Goal: Task Accomplishment & Management: Use online tool/utility

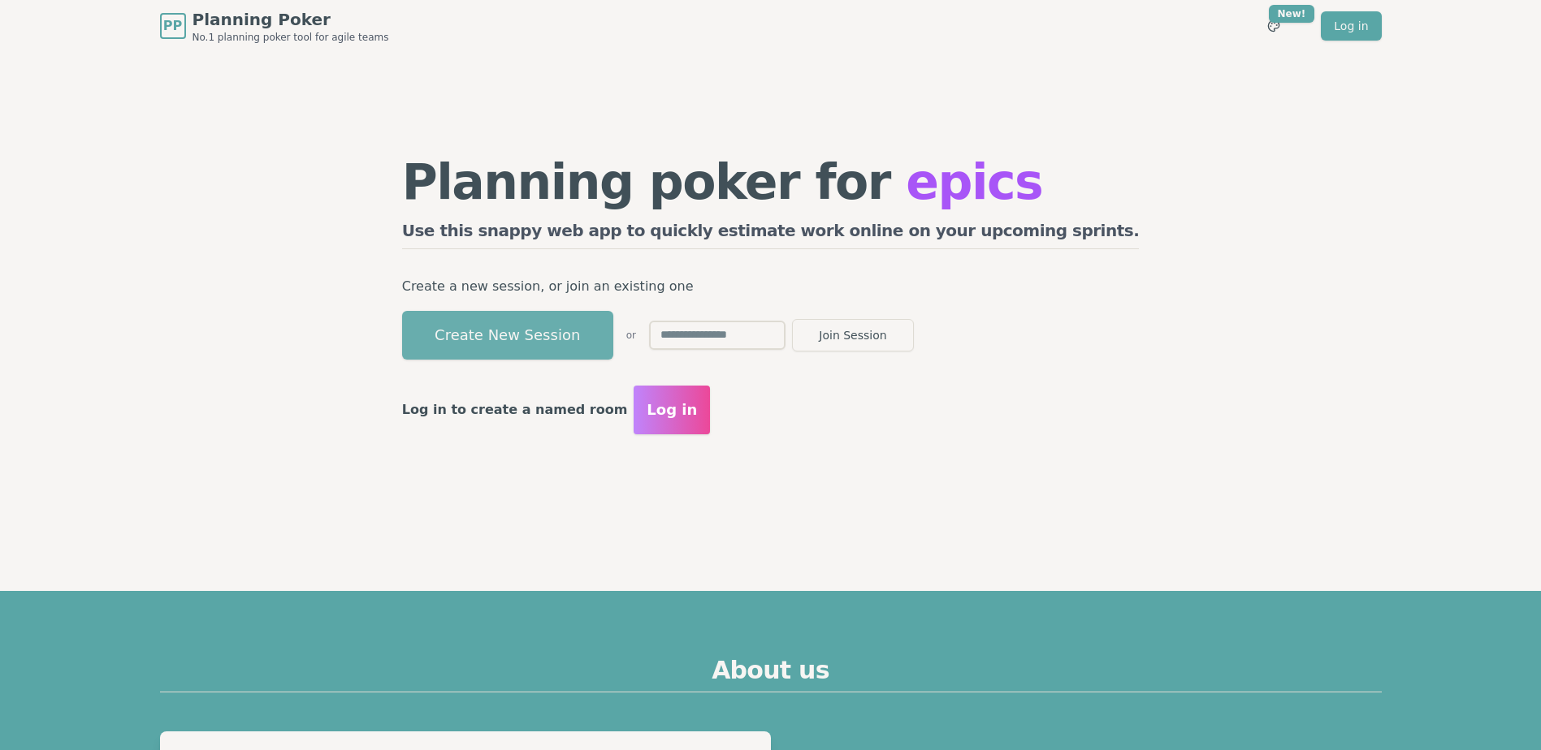
click at [554, 332] on button "Create New Session" at bounding box center [507, 335] width 211 height 49
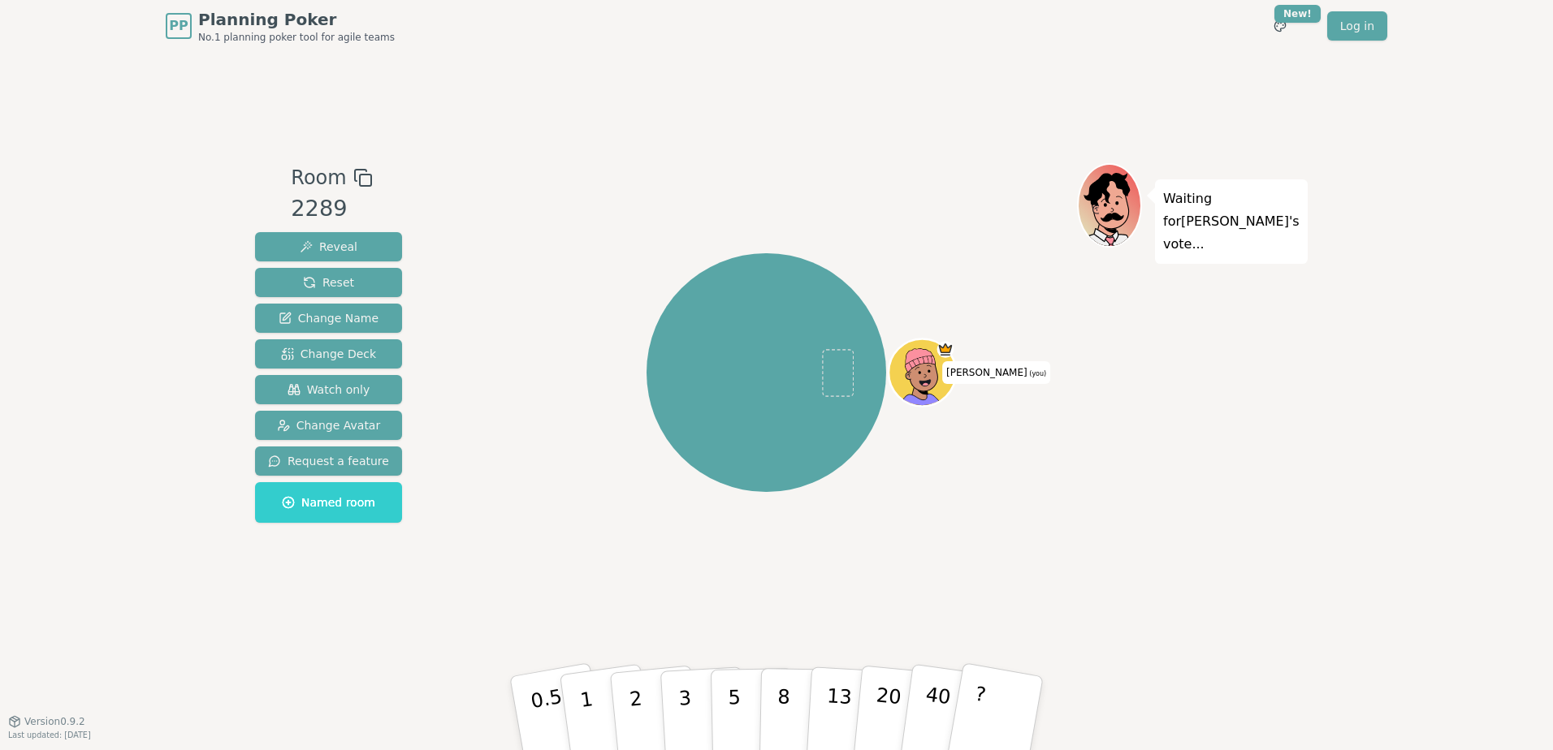
click at [360, 175] on rect at bounding box center [365, 180] width 11 height 11
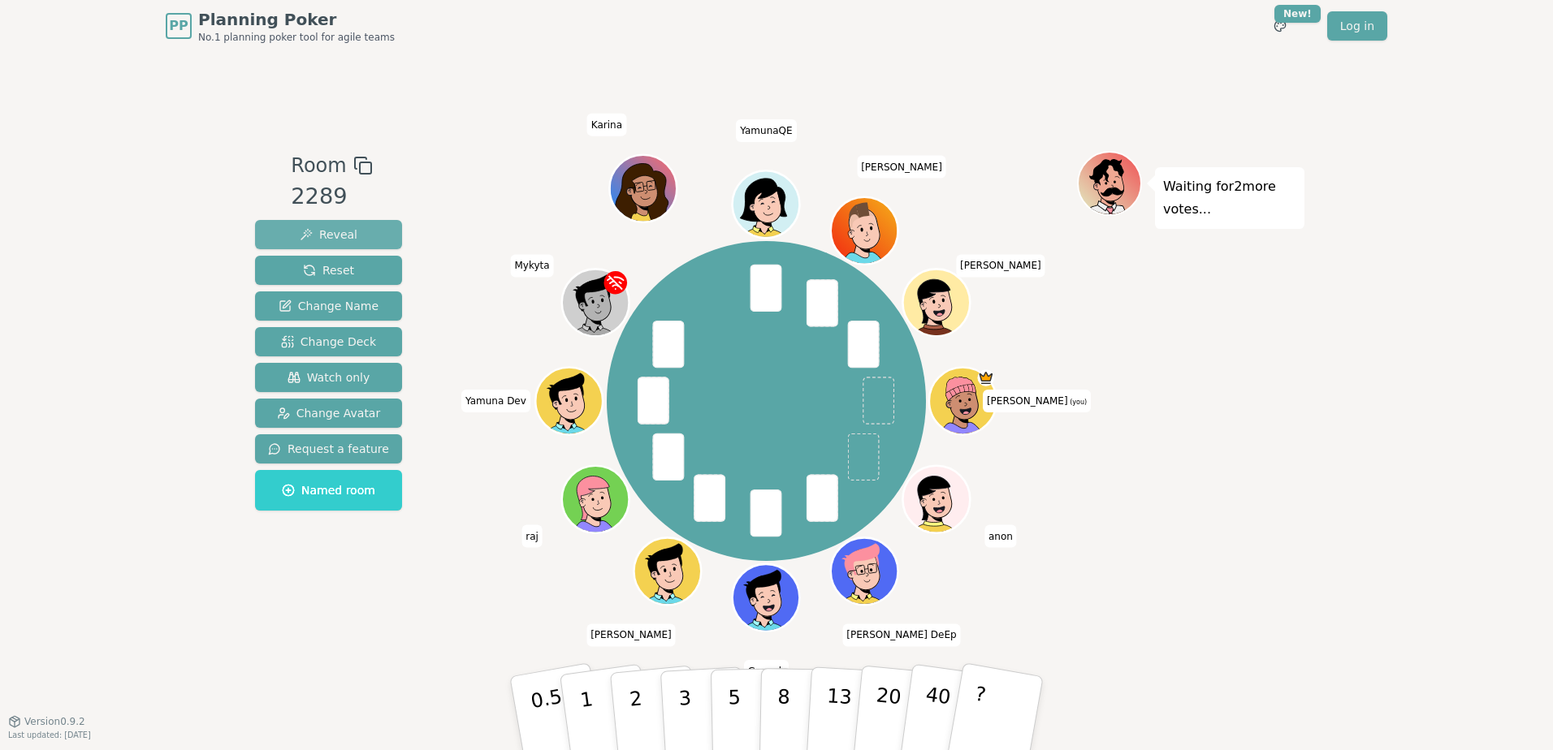
click at [351, 231] on button "Reveal" at bounding box center [328, 234] width 147 height 29
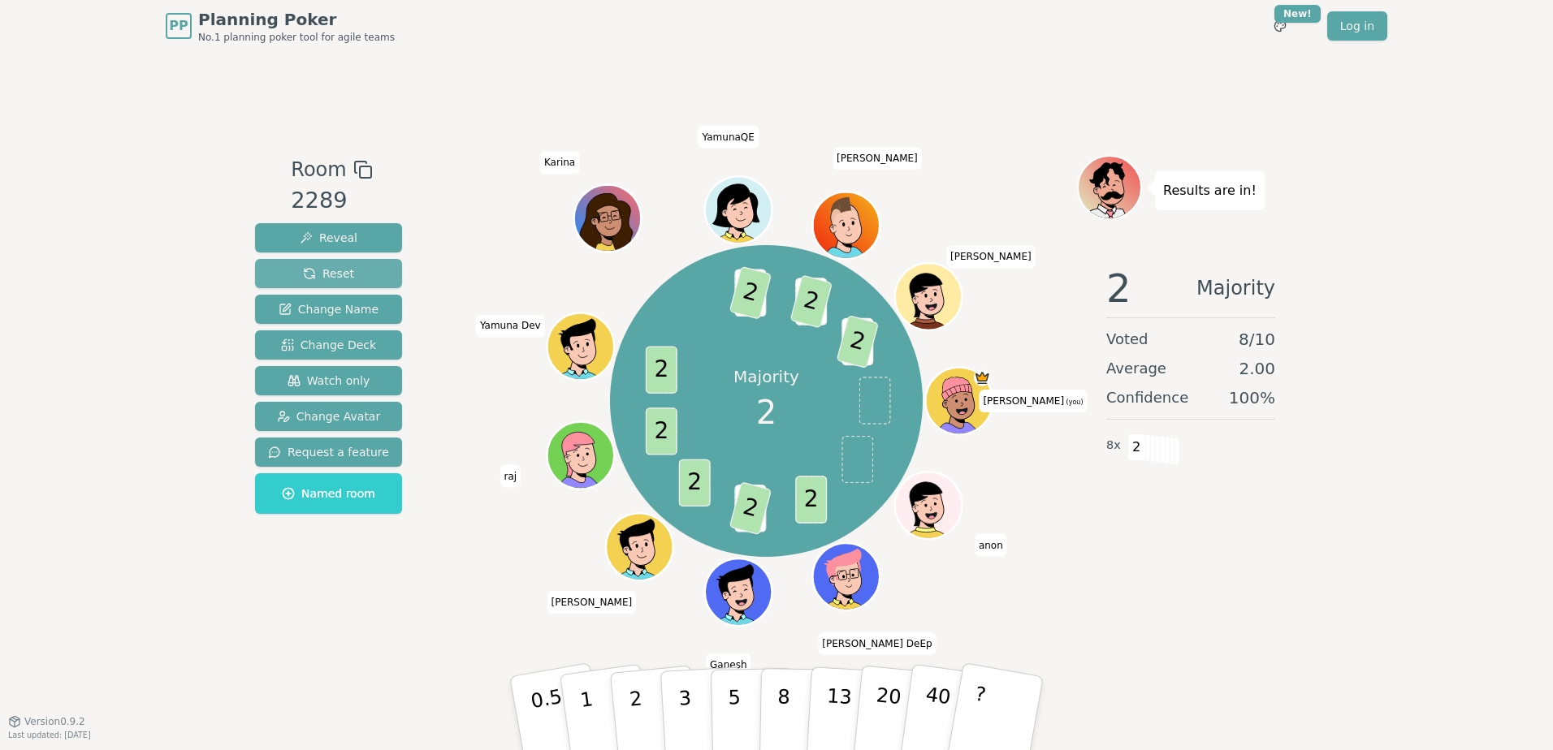
click at [334, 275] on span "Reset" at bounding box center [328, 274] width 51 height 16
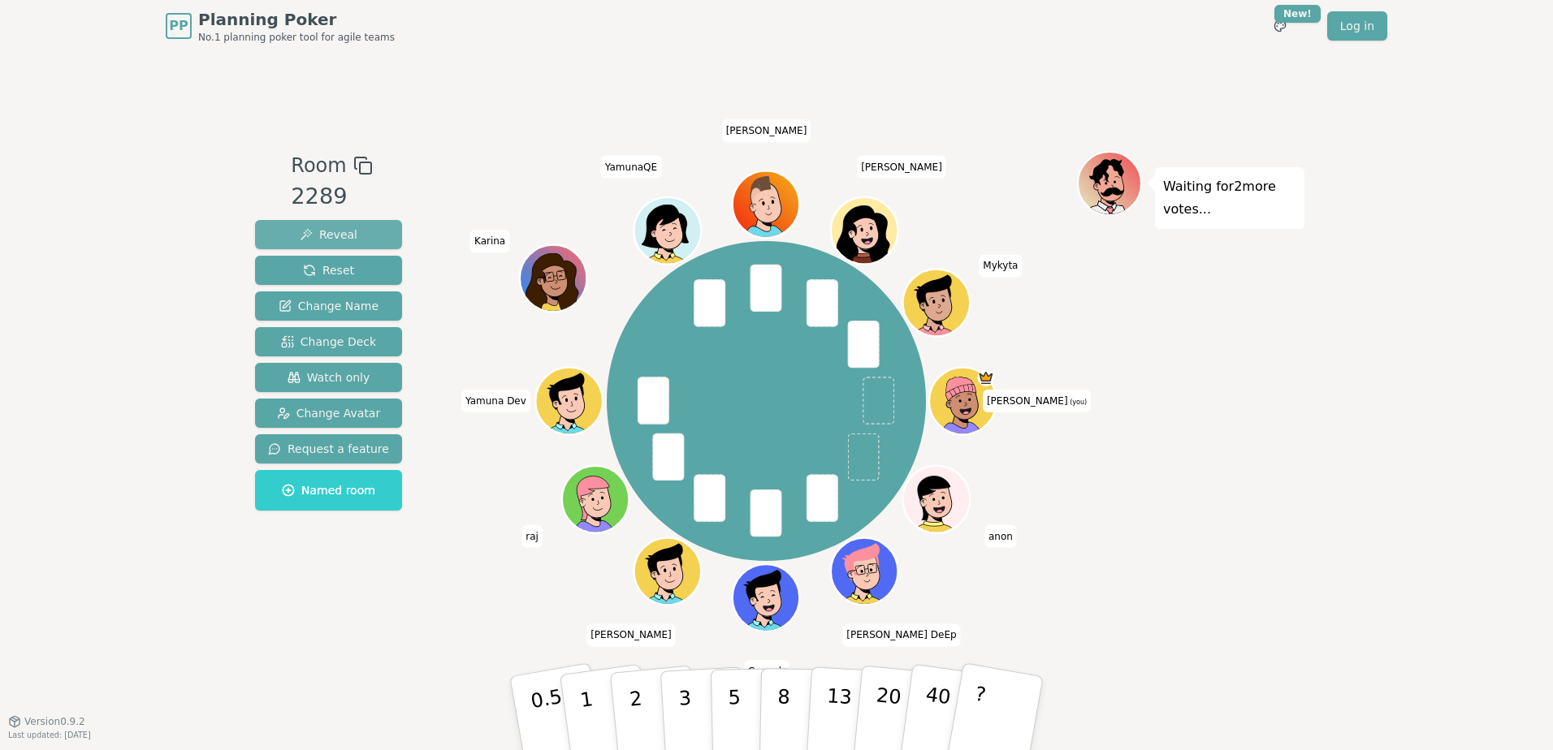
click at [330, 231] on span "Reveal" at bounding box center [329, 235] width 58 height 16
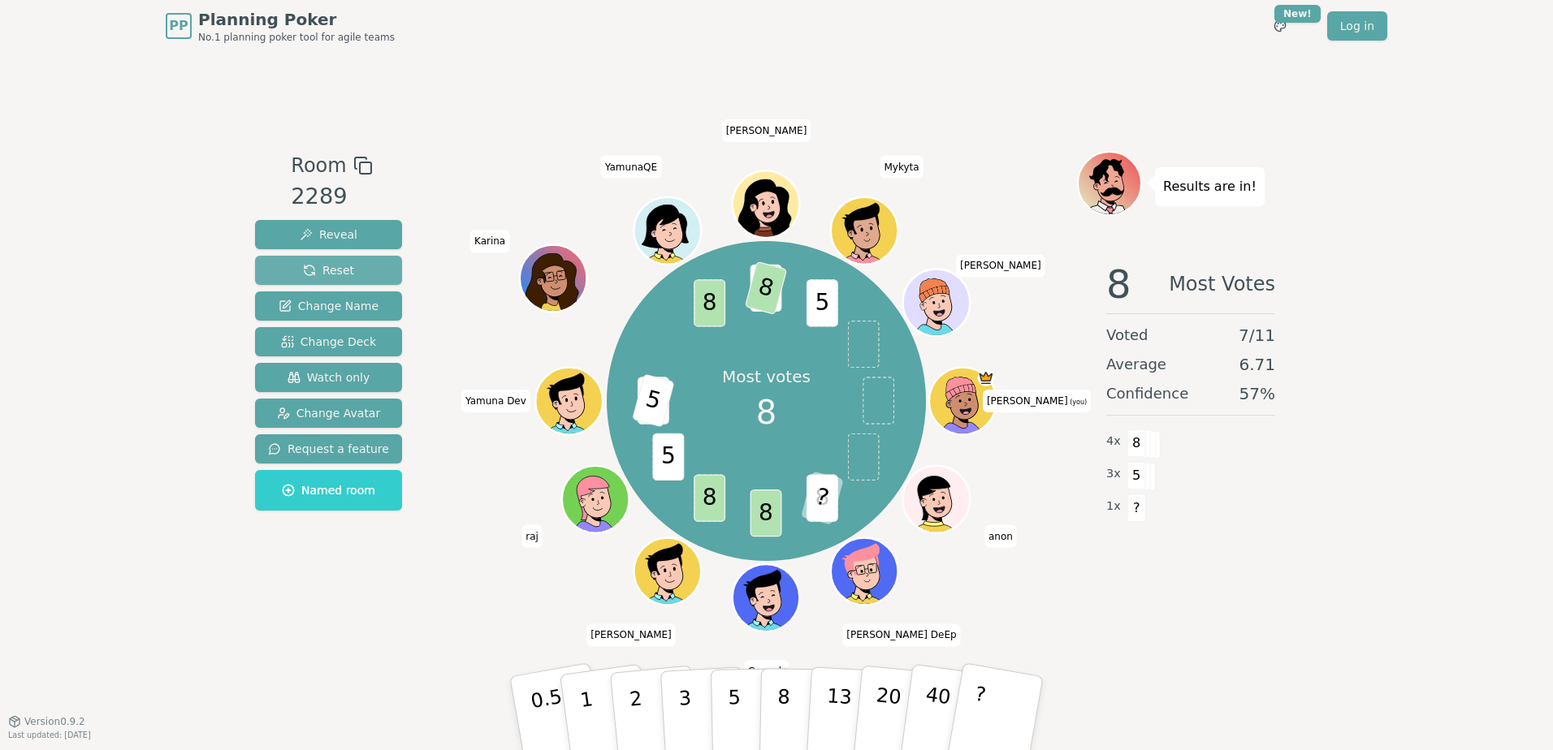
click at [345, 265] on span "Reset" at bounding box center [328, 270] width 51 height 16
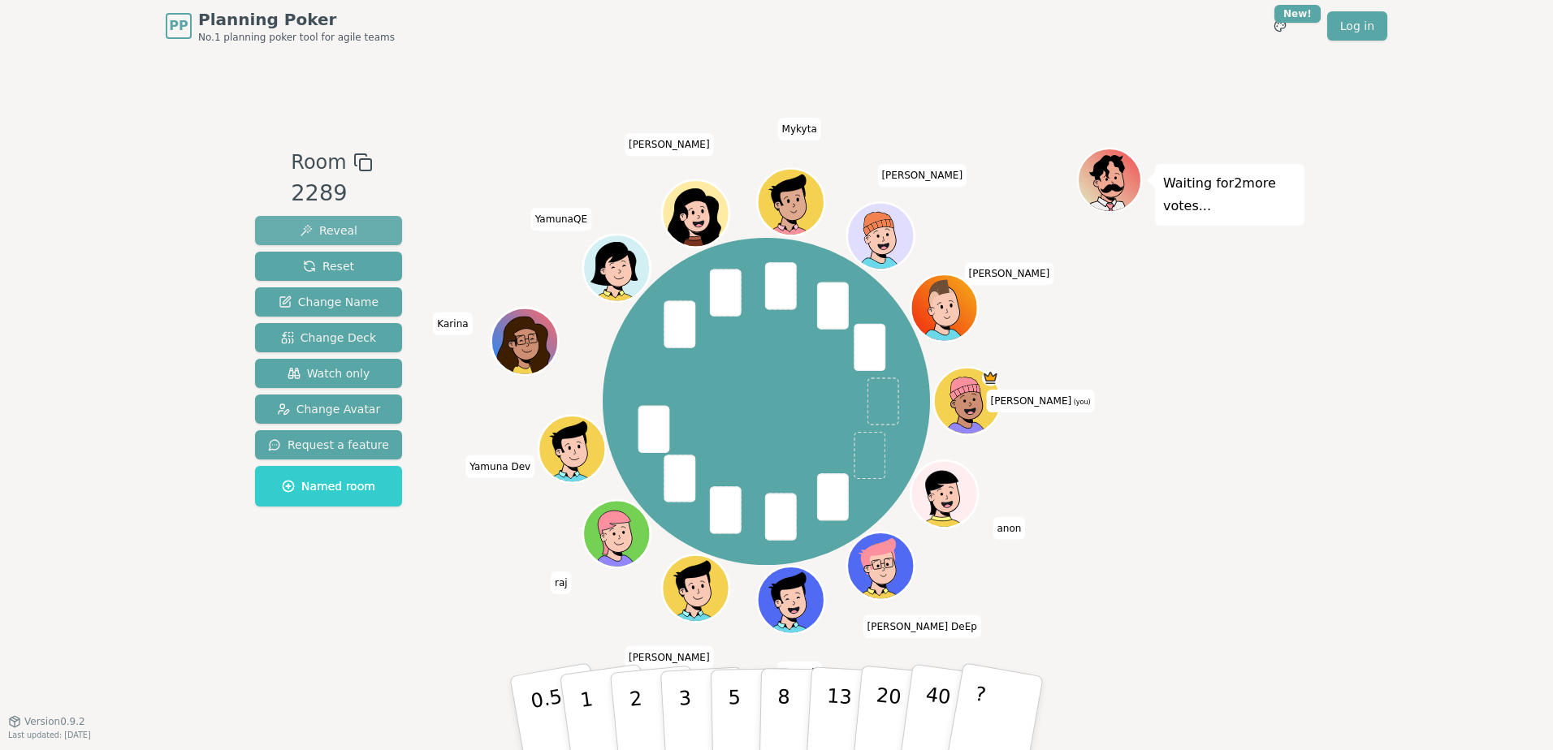
click at [328, 227] on span "Reveal" at bounding box center [329, 231] width 58 height 16
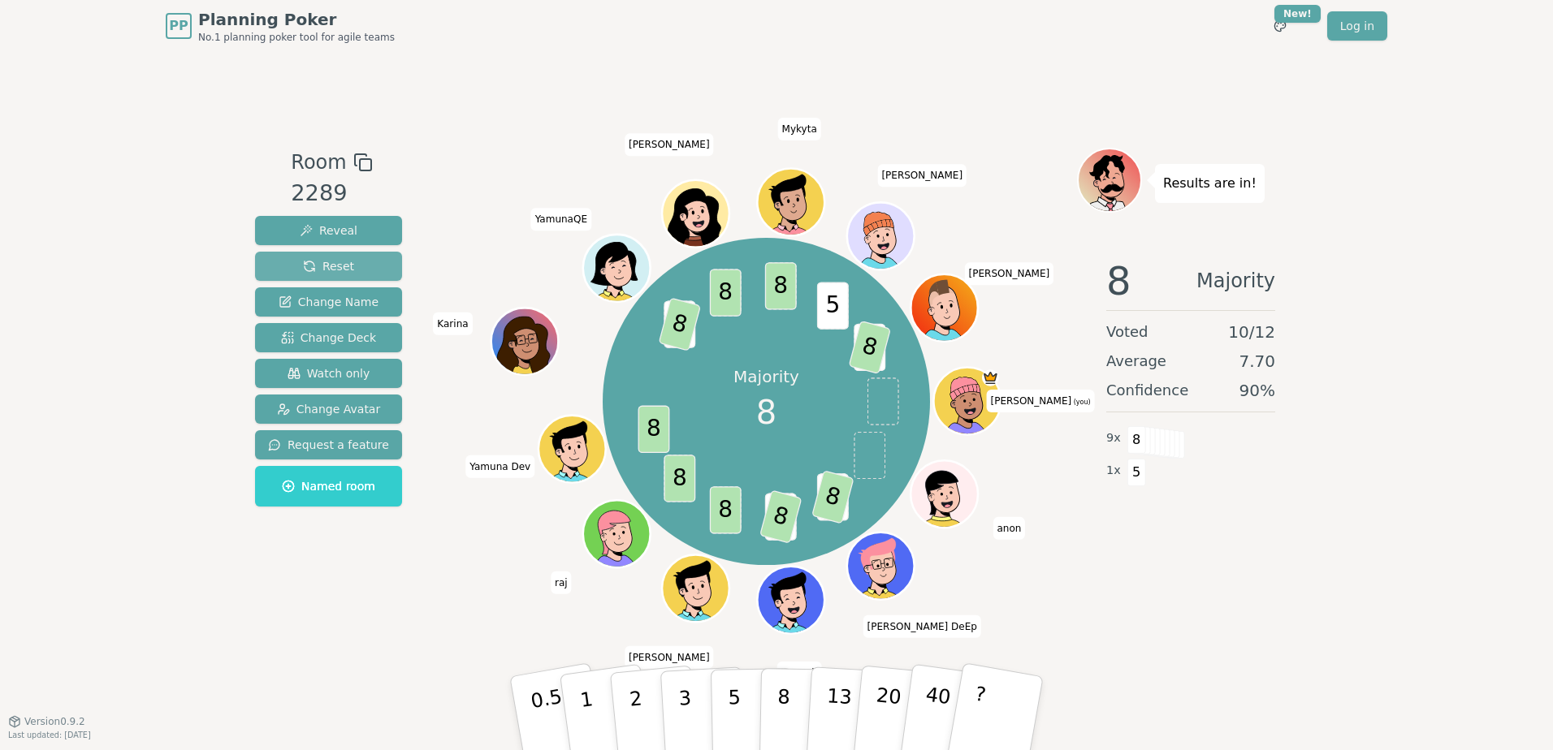
click at [330, 263] on span "Reset" at bounding box center [328, 266] width 51 height 16
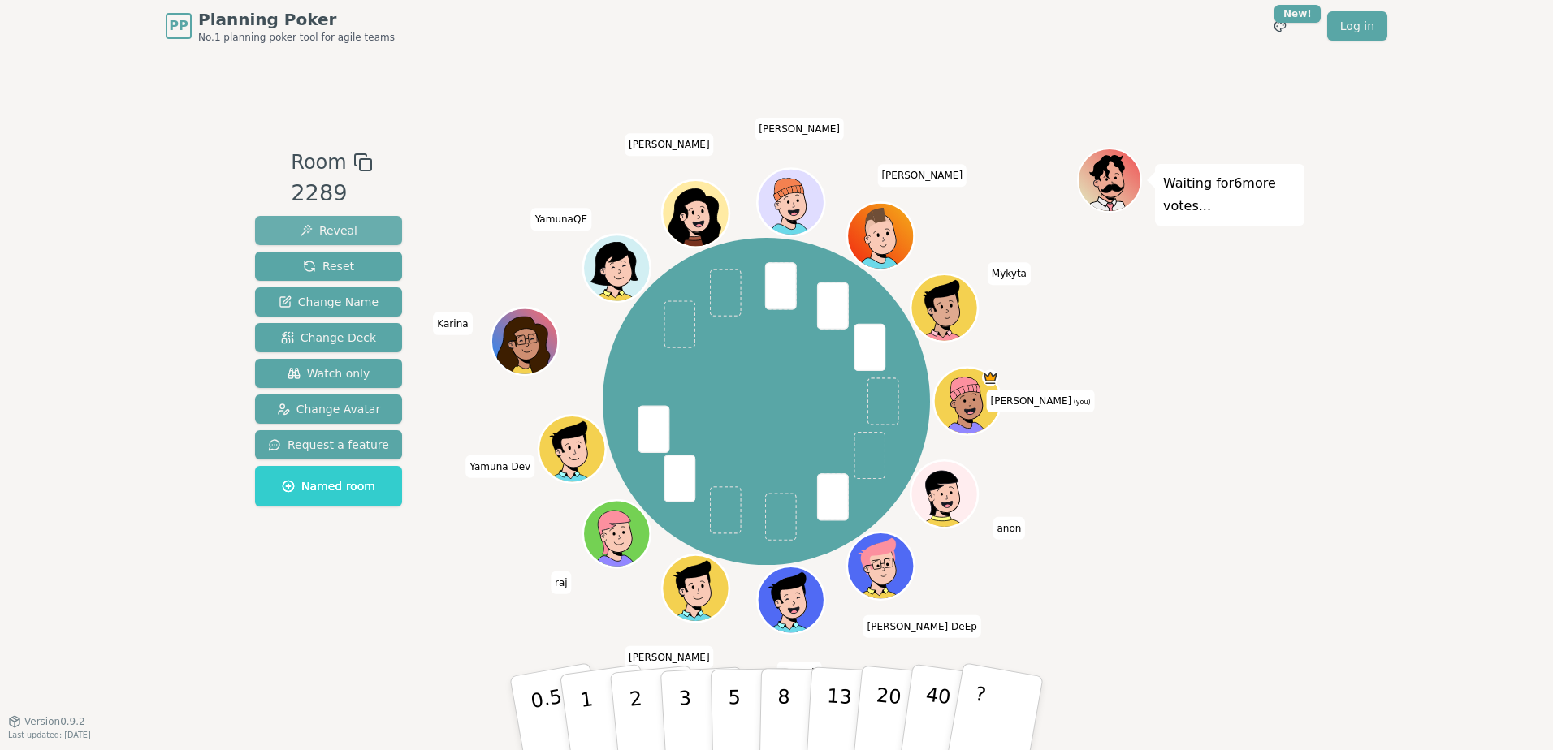
click at [326, 223] on span "Reveal" at bounding box center [329, 231] width 58 height 16
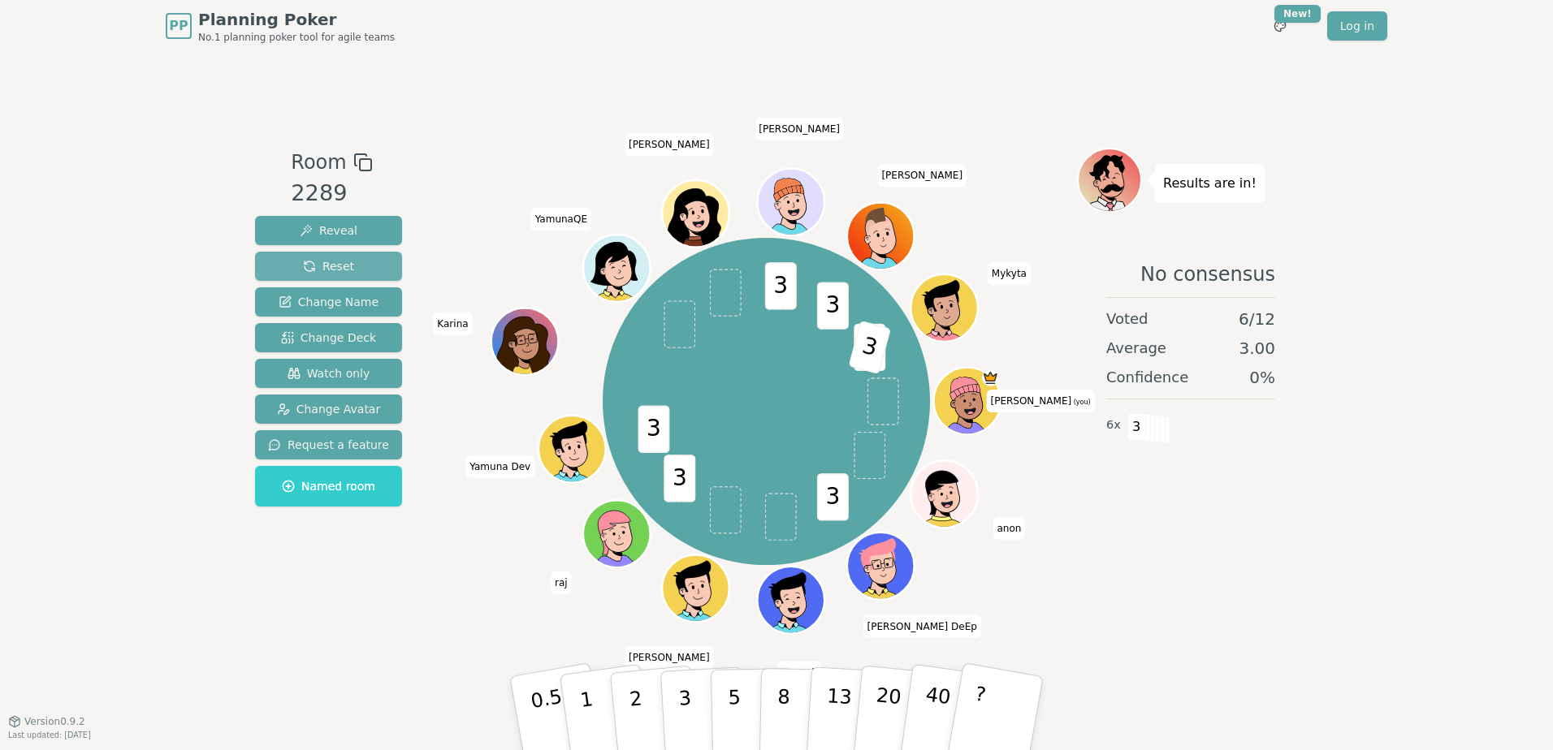
click at [319, 264] on span "Reset" at bounding box center [328, 266] width 51 height 16
